Goal: Task Accomplishment & Management: Use online tool/utility

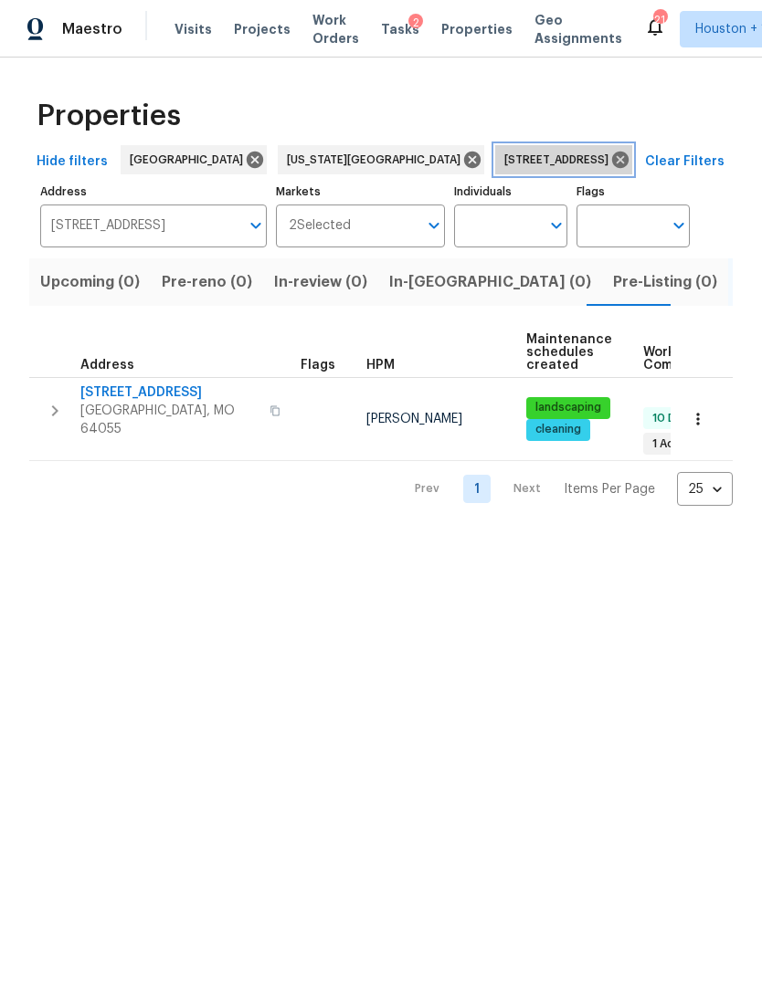
click at [610, 158] on icon at bounding box center [620, 160] width 20 height 20
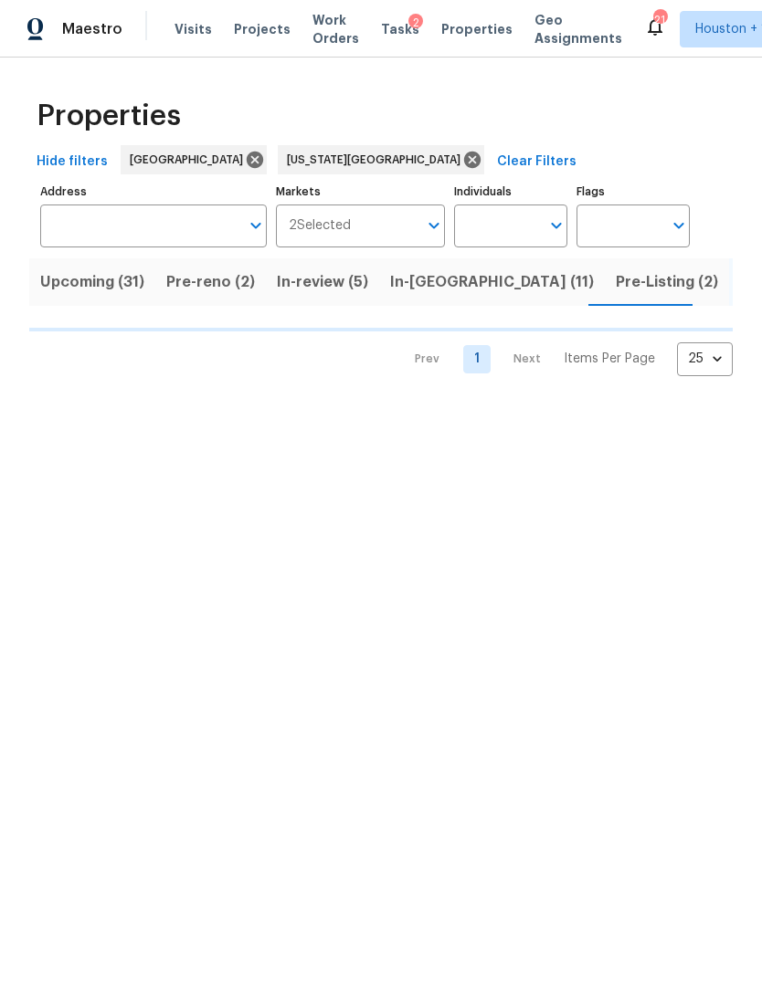
click at [93, 220] on input "Address" at bounding box center [139, 226] width 199 height 43
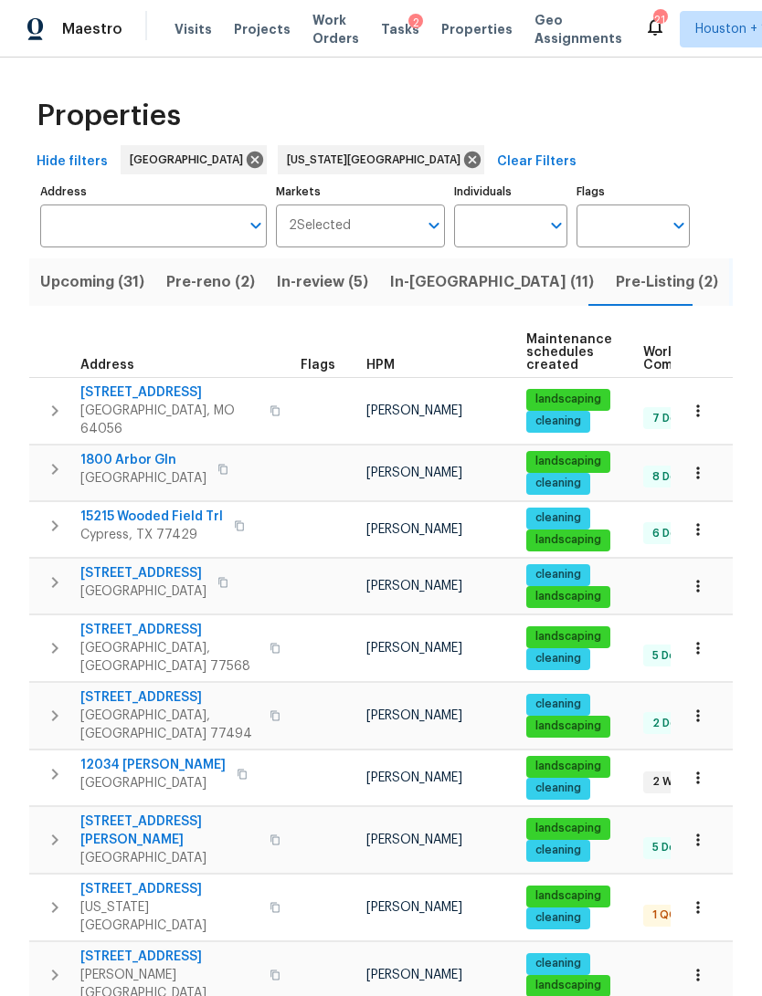
click at [71, 222] on input "Address" at bounding box center [139, 226] width 199 height 43
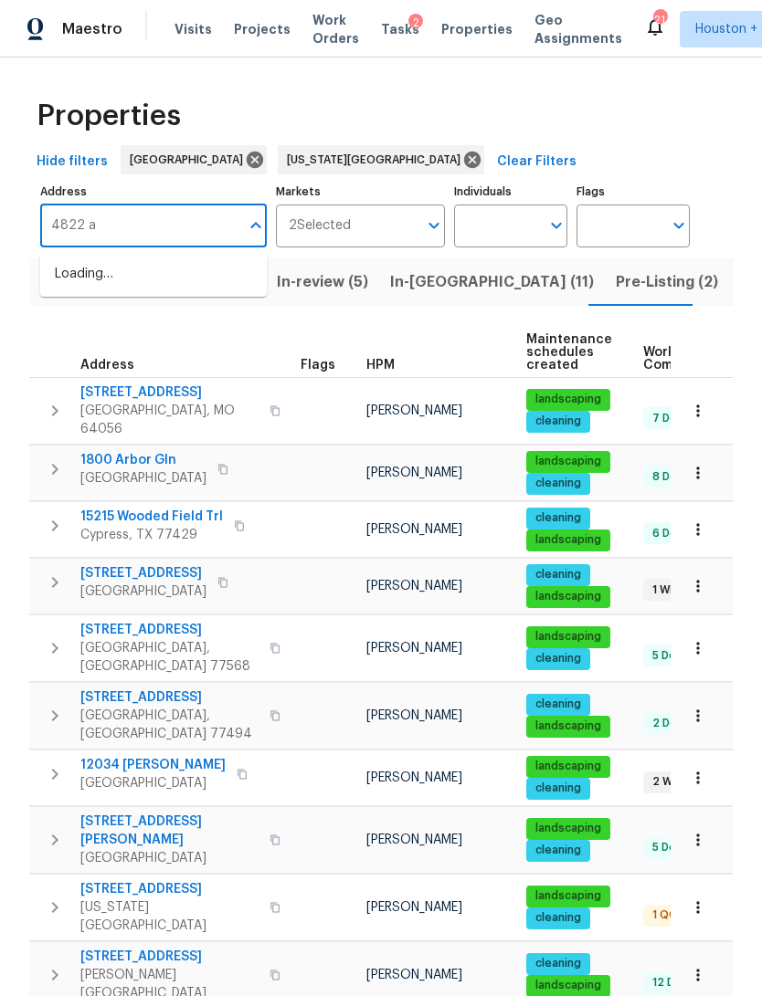
type input "4822"
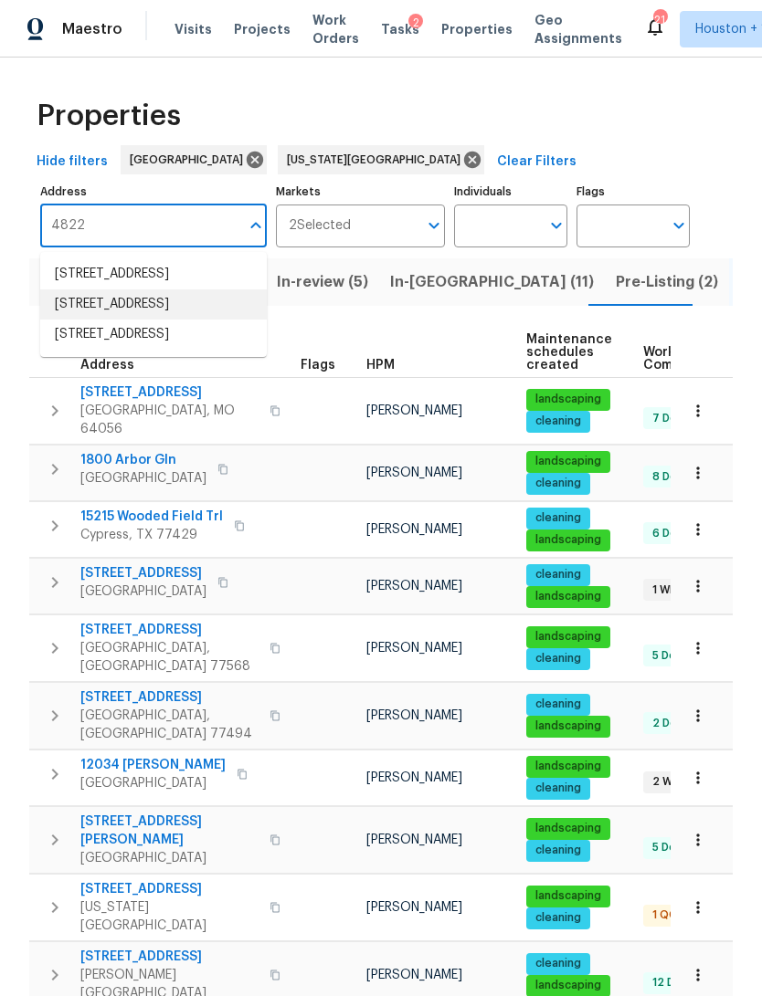
click at [82, 320] on li "[STREET_ADDRESS]" at bounding box center [153, 305] width 227 height 30
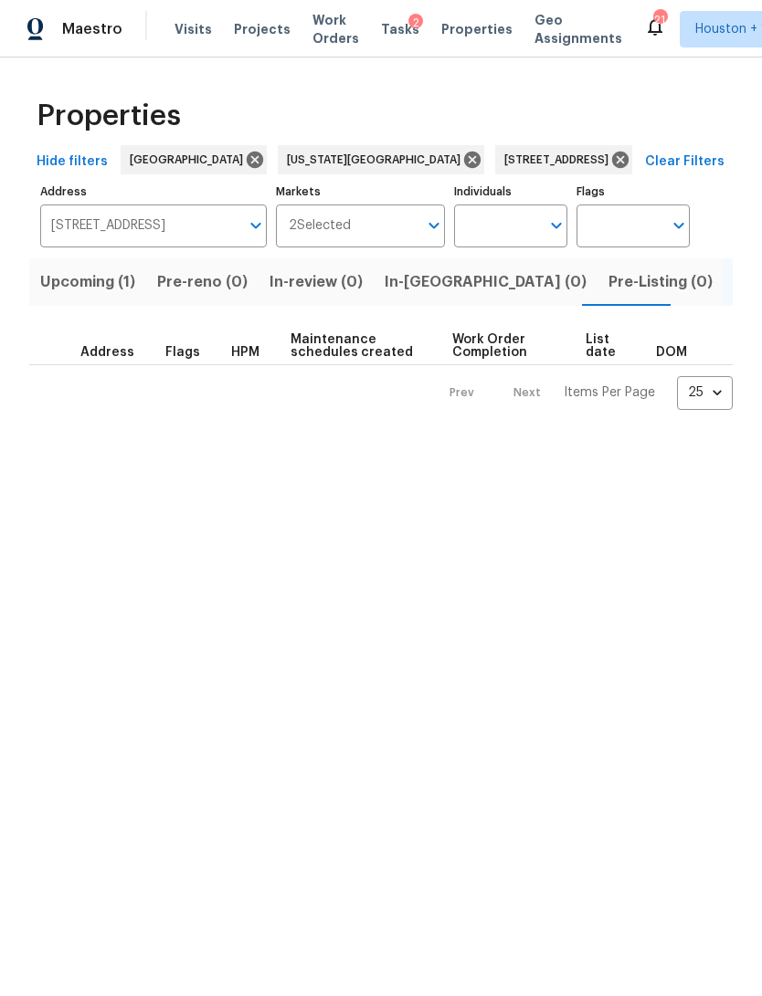
click at [59, 279] on span "Upcoming (1)" at bounding box center [87, 282] width 95 height 26
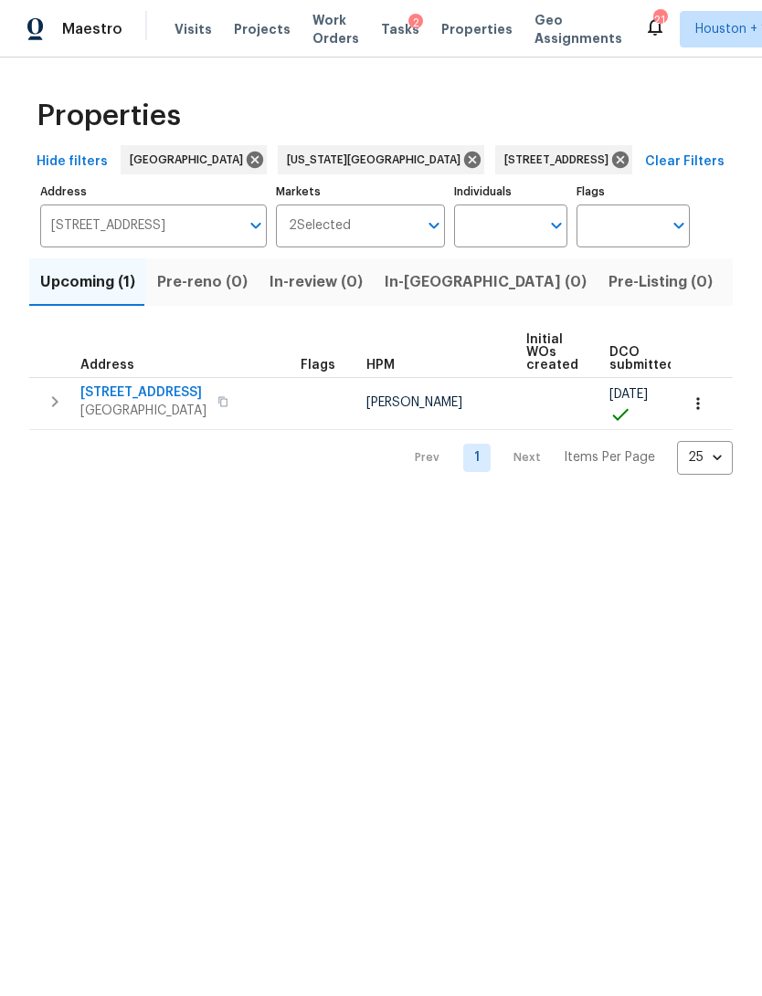
click at [702, 400] on icon "button" at bounding box center [698, 404] width 18 height 18
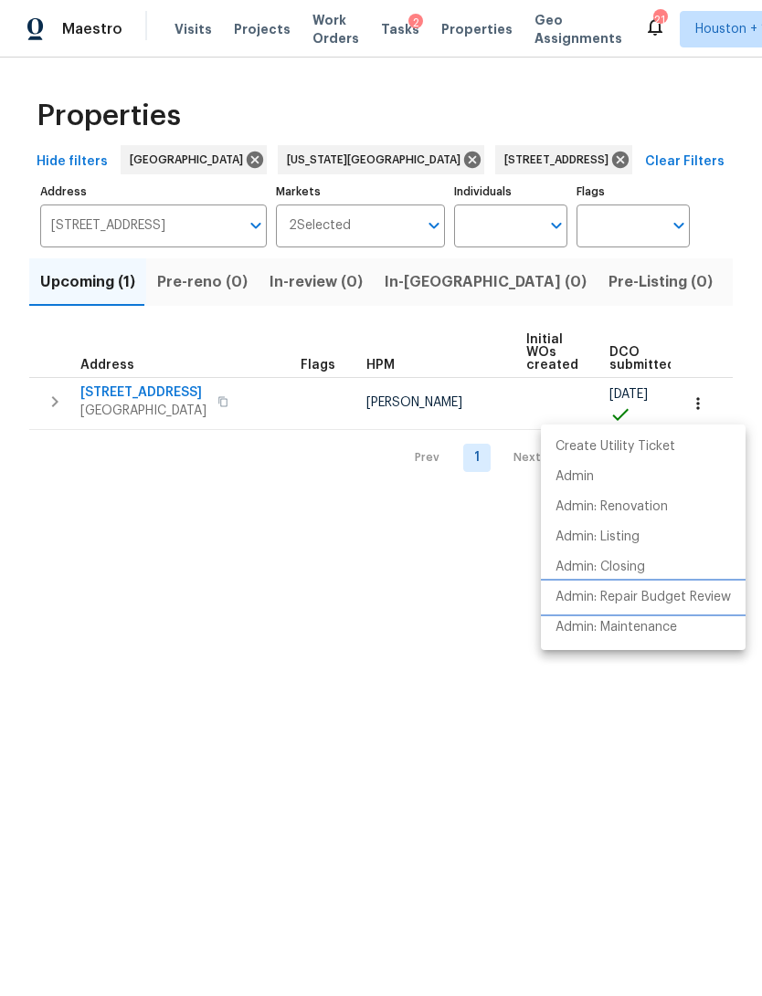
click at [678, 600] on p "Admin: Repair Budget Review" at bounding box center [642, 597] width 175 height 19
